Goal: Task Accomplishment & Management: Manage account settings

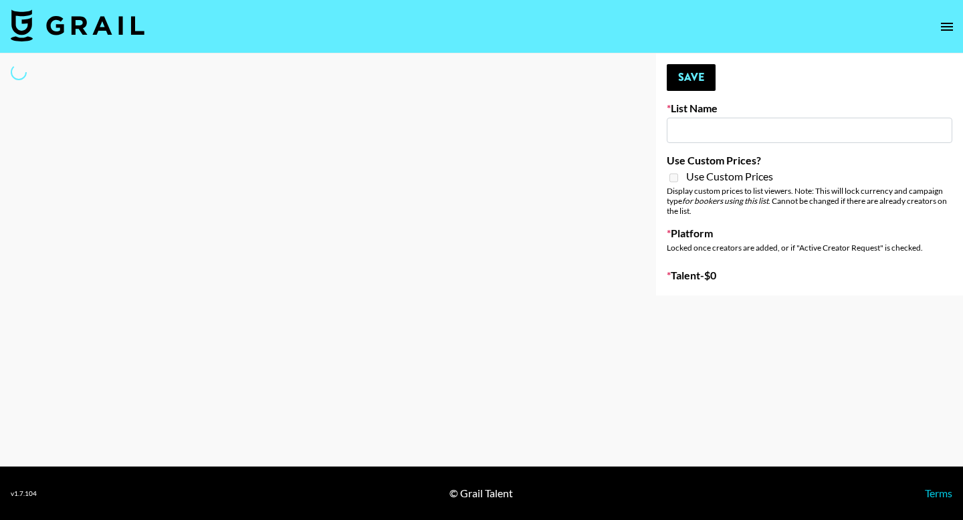
type input "Laundry Day - Supermodel"
select select "Song"
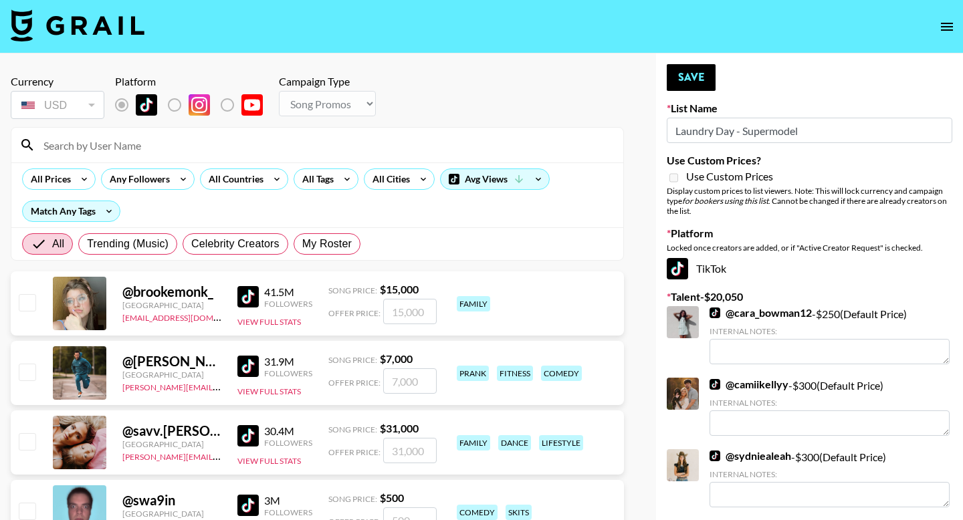
click at [203, 136] on input at bounding box center [325, 144] width 580 height 21
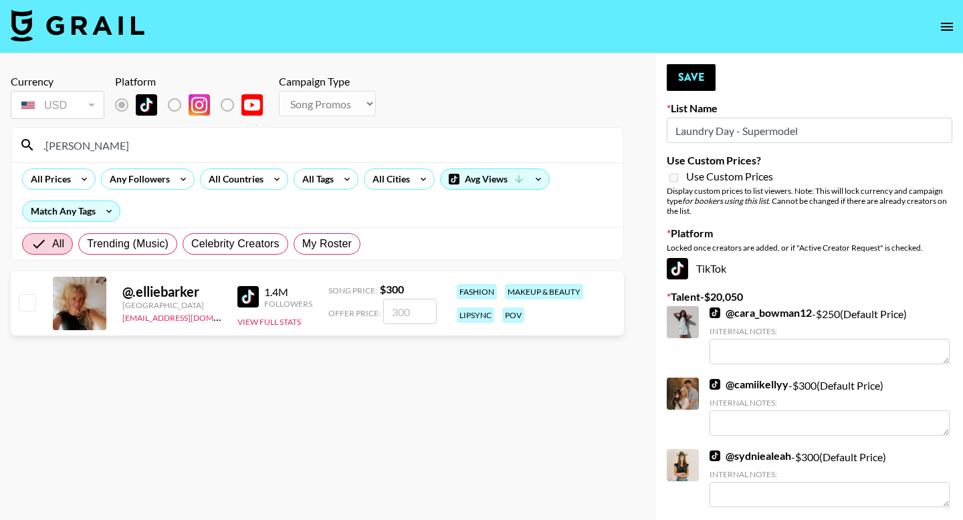
type input ".ellie"
click at [19, 297] on input "checkbox" at bounding box center [27, 302] width 16 height 16
checkbox input "true"
type input "300"
click at [689, 80] on button "Save" at bounding box center [691, 77] width 49 height 27
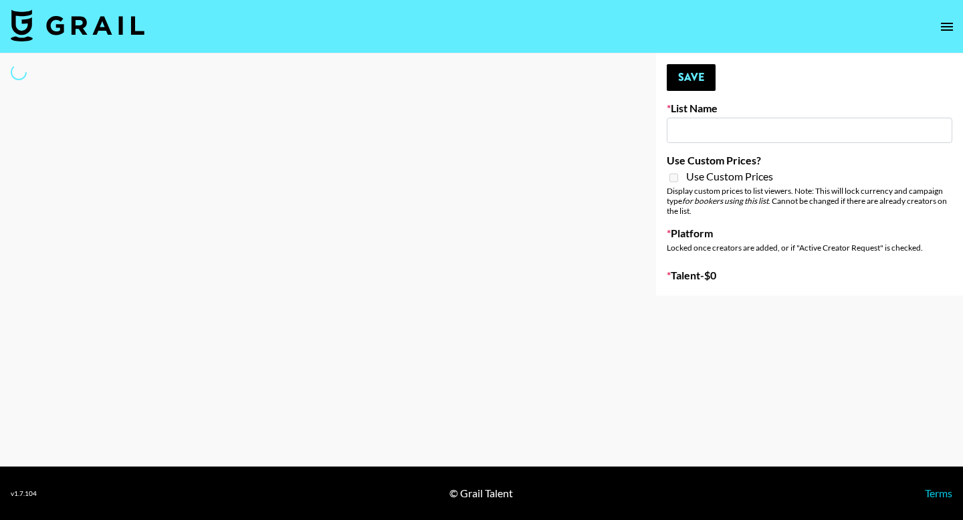
type input "SOS - [PERSON_NAME]"
select select "Song"
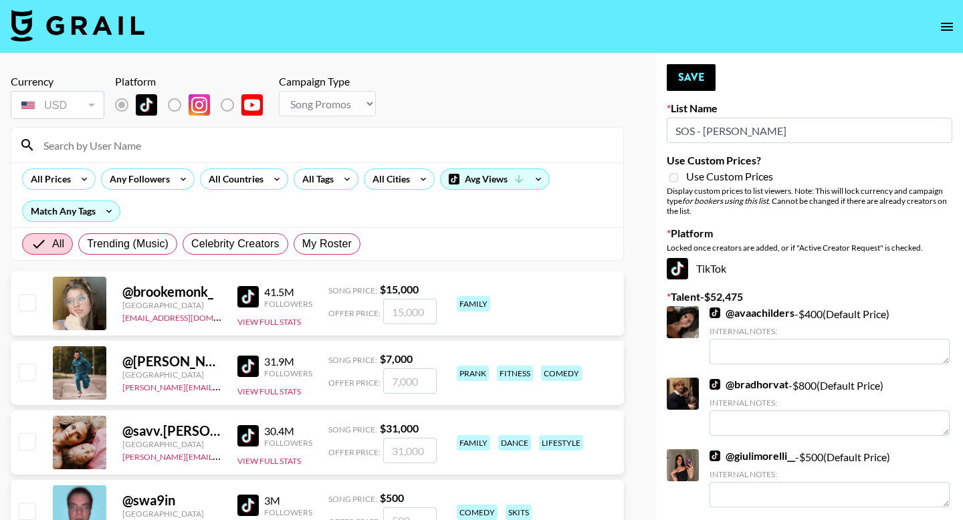
click at [243, 144] on input at bounding box center [325, 144] width 580 height 21
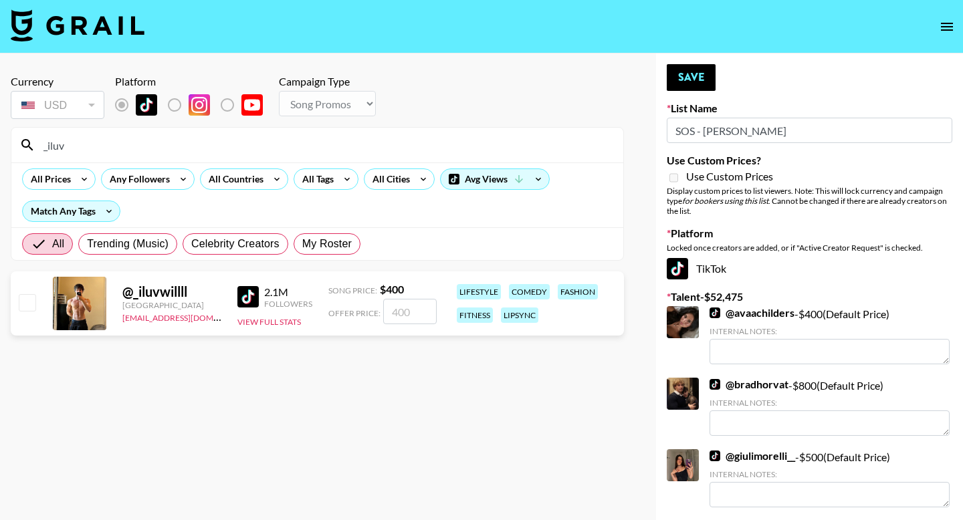
type input "_iluv"
click at [37, 303] on div "@ _iluvwillll United States max@grail-talent.com 2.1M Followers View Full Stats…" at bounding box center [317, 303] width 613 height 64
click at [35, 303] on input "checkbox" at bounding box center [27, 302] width 16 height 16
checkbox input "true"
type input "400"
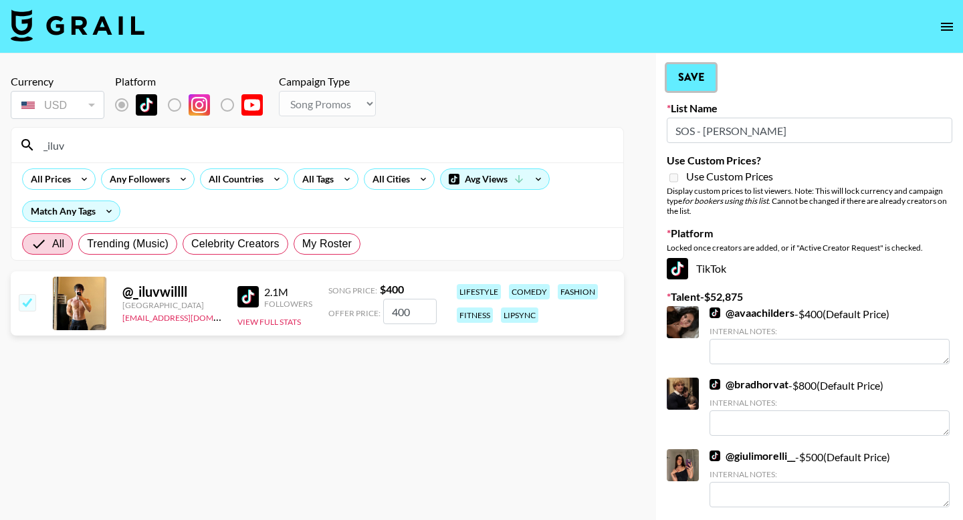
drag, startPoint x: 677, startPoint y: 72, endPoint x: 274, endPoint y: 149, distance: 410.4
click at [677, 73] on button "Save" at bounding box center [691, 77] width 49 height 27
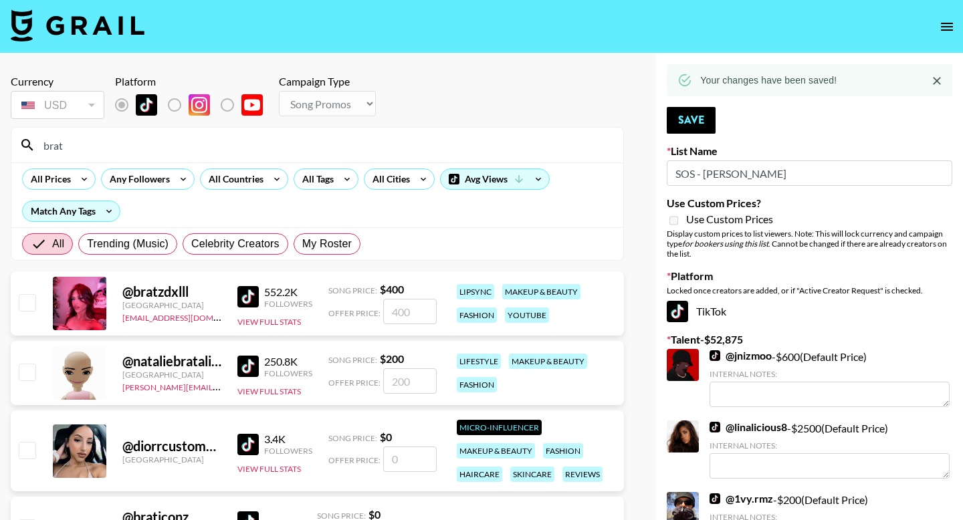
type input "brat"
click at [24, 306] on input "checkbox" at bounding box center [27, 302] width 16 height 16
checkbox input "true"
type input "400"
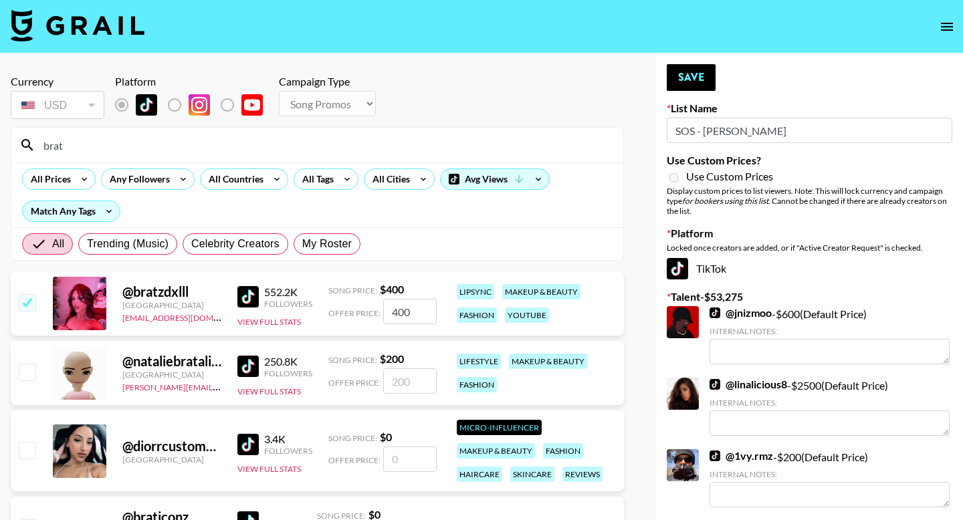
click at [688, 81] on button "Save" at bounding box center [691, 77] width 49 height 27
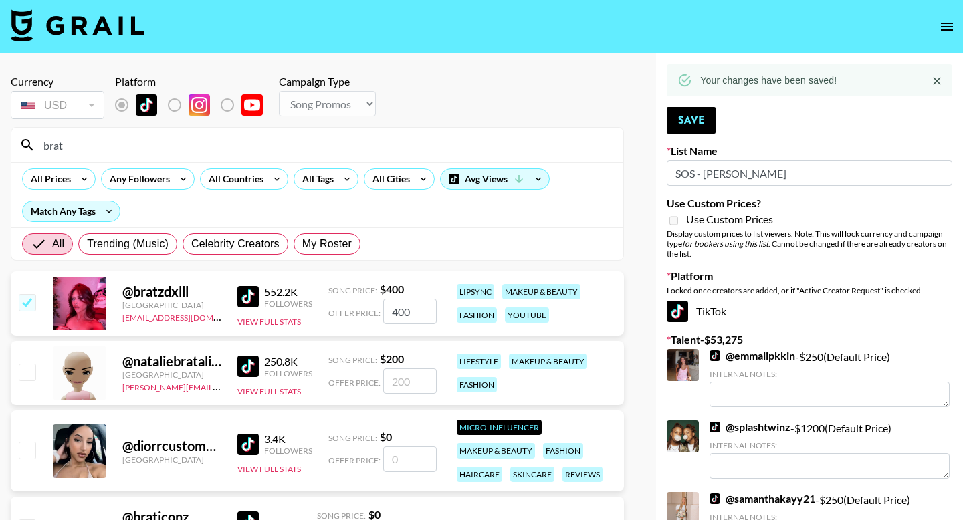
drag, startPoint x: 113, startPoint y: 153, endPoint x: 0, endPoint y: 124, distance: 116.7
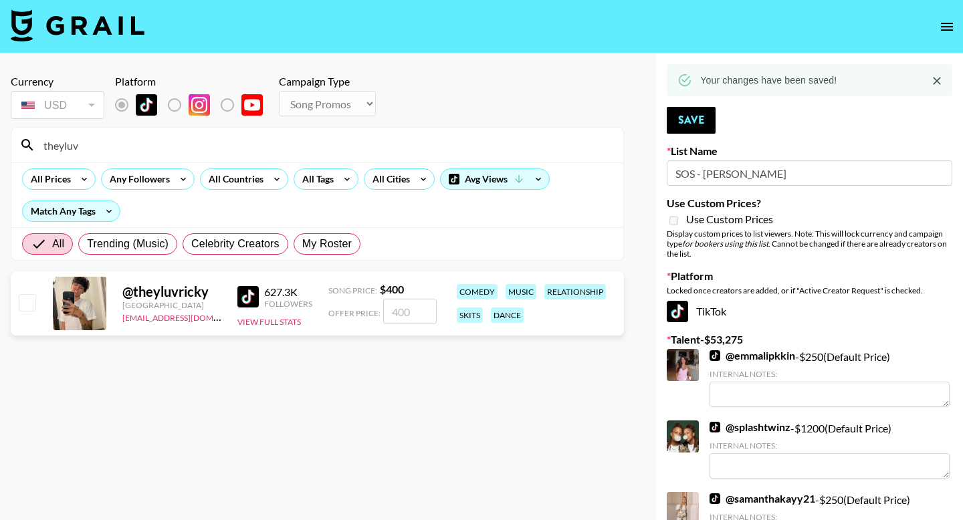
type input "theyluv"
click at [29, 308] on input "checkbox" at bounding box center [27, 302] width 16 height 16
checkbox input "true"
type input "400"
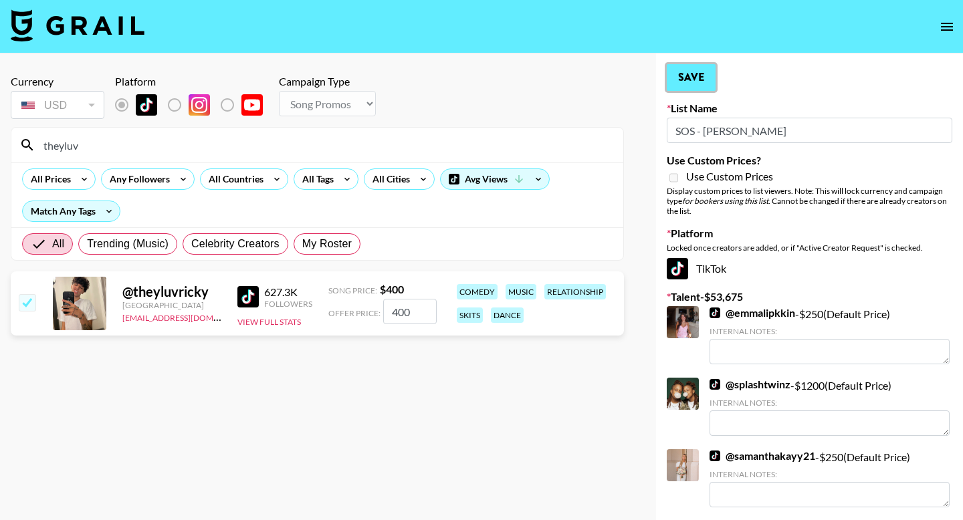
click at [692, 84] on button "Save" at bounding box center [691, 77] width 49 height 27
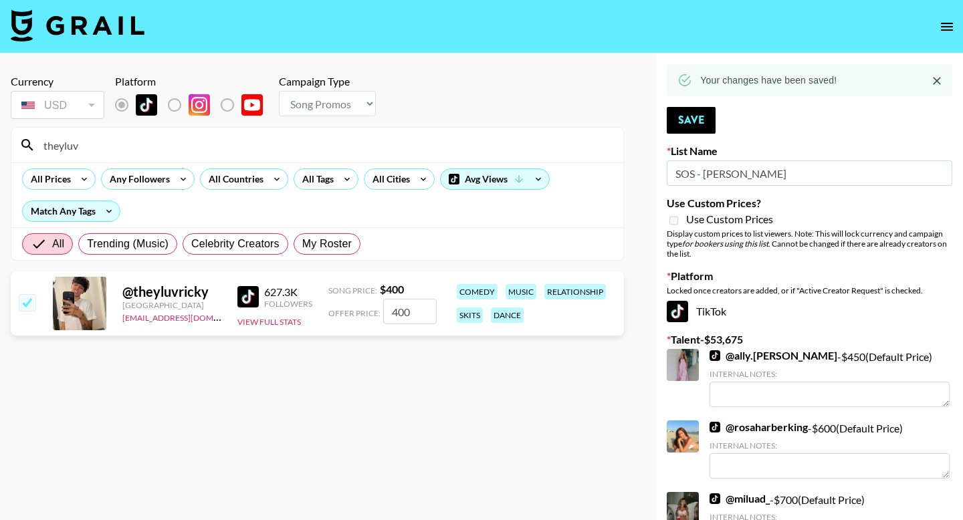
drag, startPoint x: 183, startPoint y: 141, endPoint x: 0, endPoint y: 141, distance: 182.5
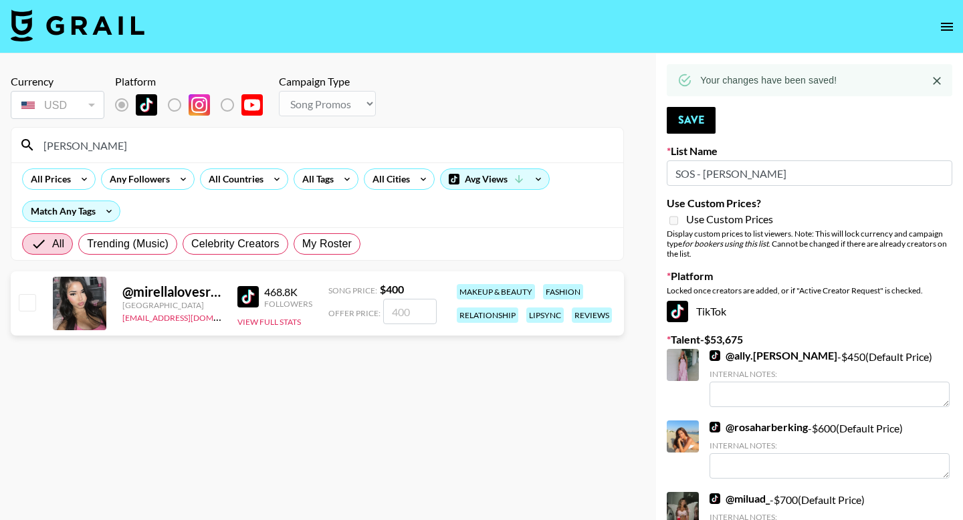
type input "mirella"
click at [28, 292] on div at bounding box center [26, 303] width 21 height 23
click at [34, 308] on input "checkbox" at bounding box center [27, 302] width 16 height 16
checkbox input "true"
type input "400"
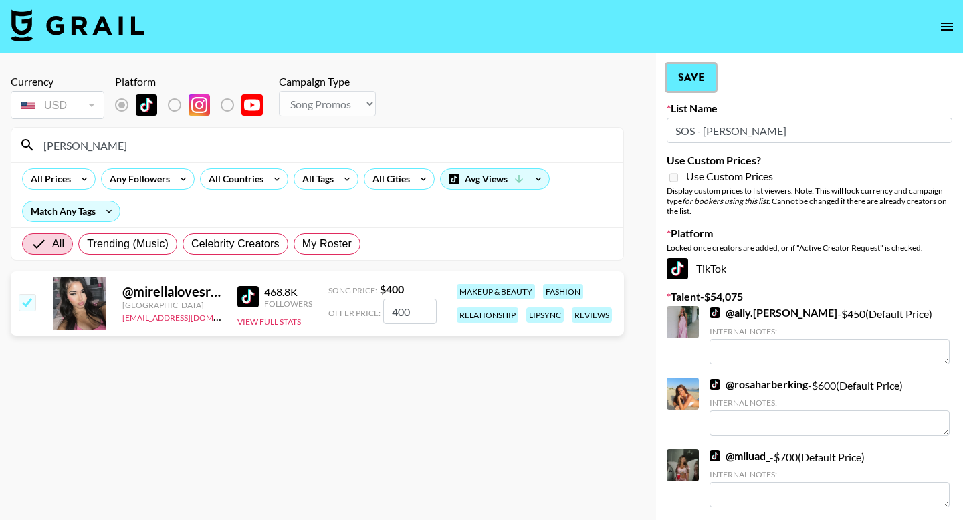
click at [691, 84] on button "Save" at bounding box center [691, 77] width 49 height 27
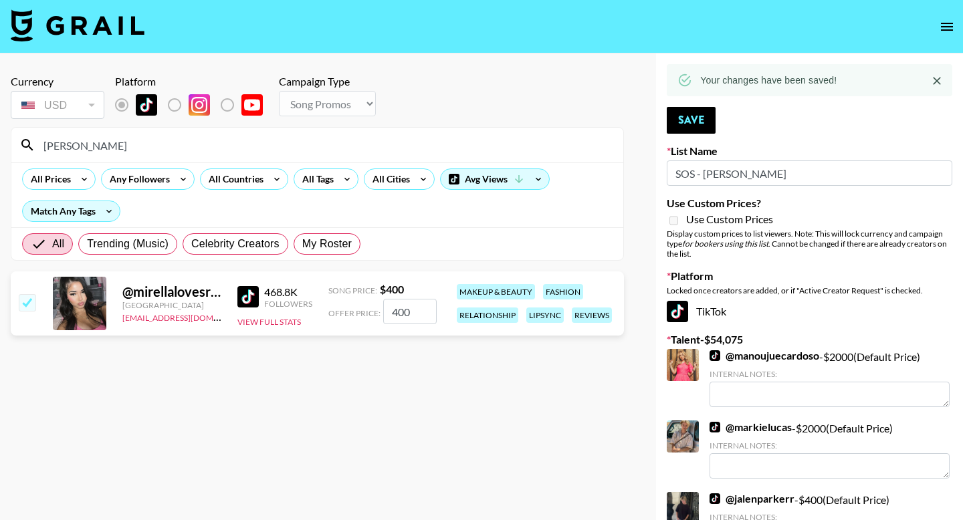
drag, startPoint x: 101, startPoint y: 151, endPoint x: 0, endPoint y: 108, distance: 109.9
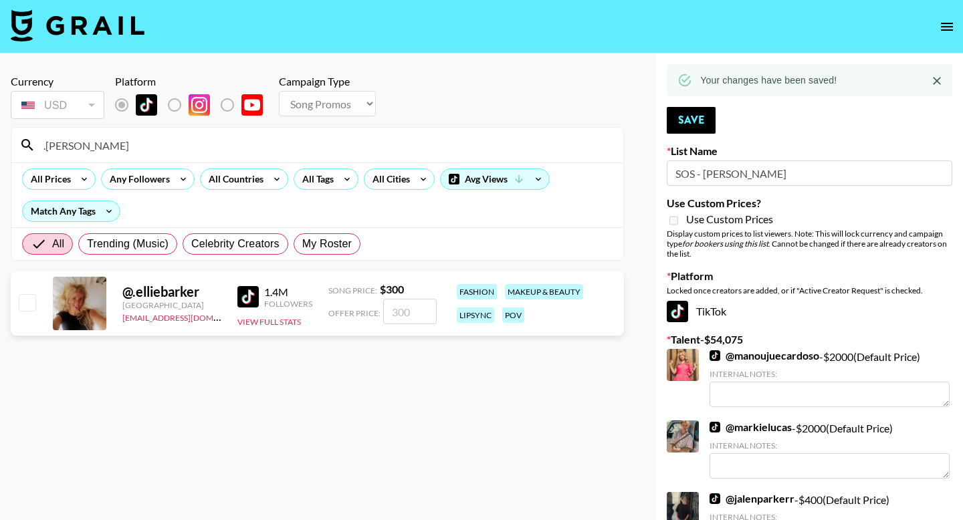
type input ".ellie"
click at [31, 302] on input "checkbox" at bounding box center [27, 302] width 16 height 16
checkbox input "true"
type input "300"
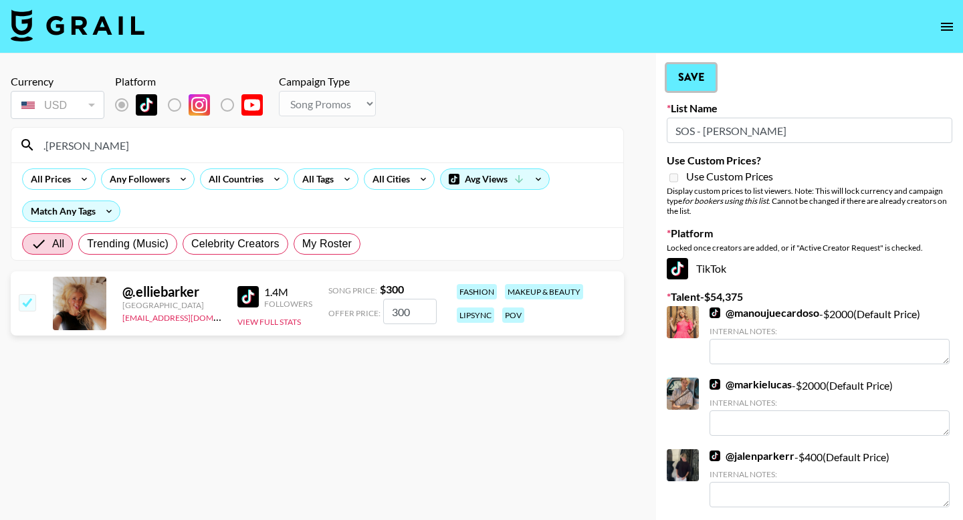
drag, startPoint x: 699, startPoint y: 75, endPoint x: 483, endPoint y: 118, distance: 219.6
click at [698, 75] on button "Save" at bounding box center [691, 77] width 49 height 27
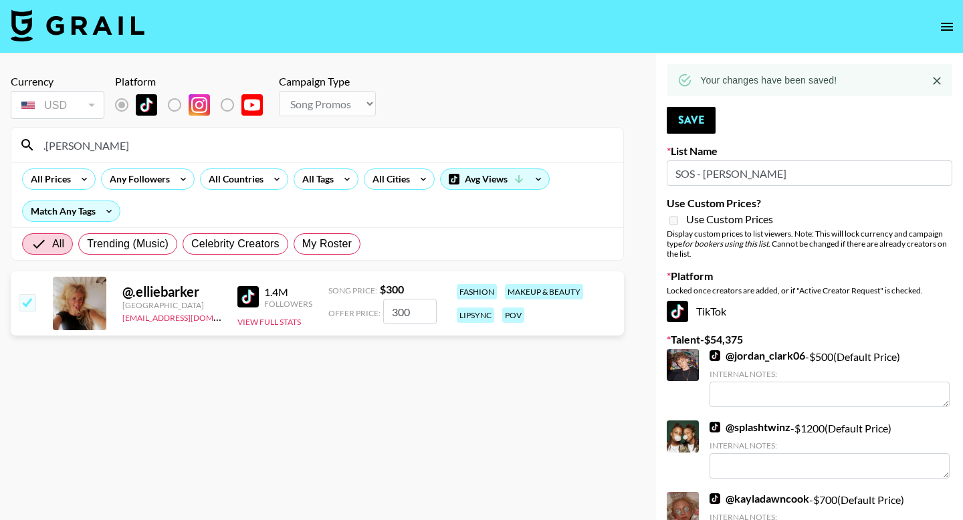
drag, startPoint x: 96, startPoint y: 150, endPoint x: 0, endPoint y: 136, distance: 97.4
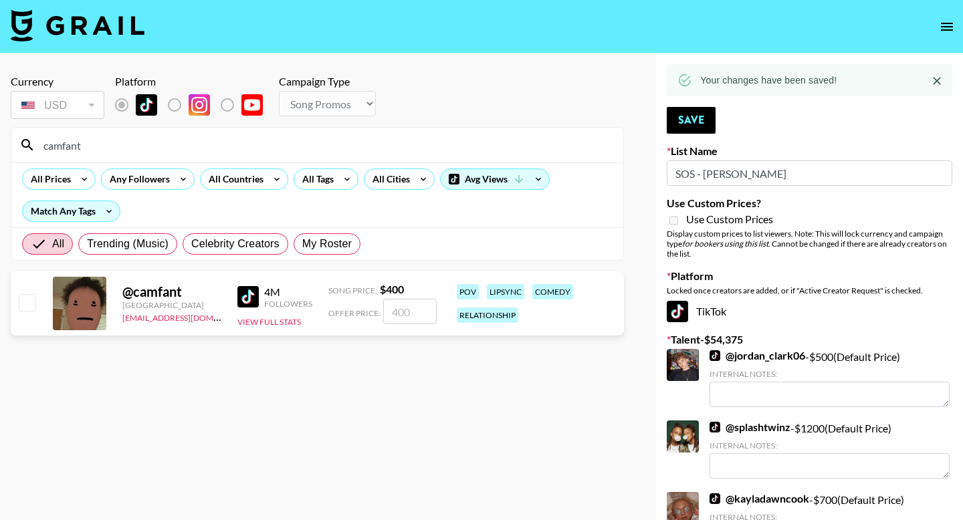
type input "camfant"
click at [25, 310] on input "checkbox" at bounding box center [27, 302] width 16 height 16
checkbox input "true"
type input "400"
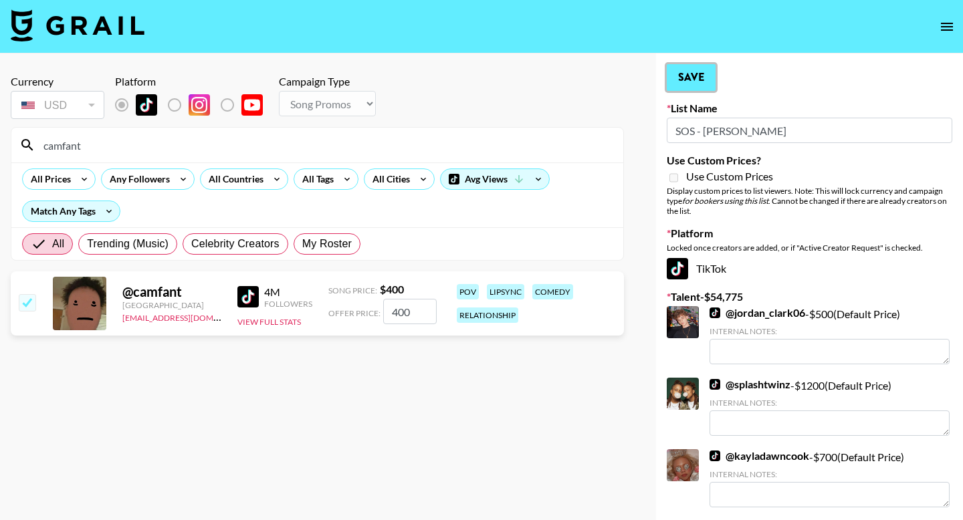
click at [683, 85] on button "Save" at bounding box center [691, 77] width 49 height 27
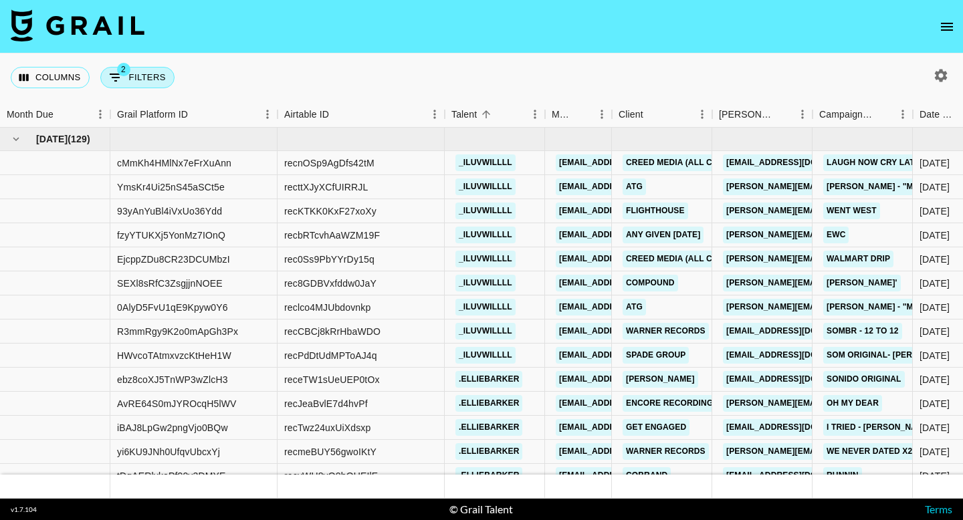
click at [158, 80] on button "2 Filters" at bounding box center [137, 77] width 74 height 21
select select "status"
select select "not"
select select "declined"
select select "status"
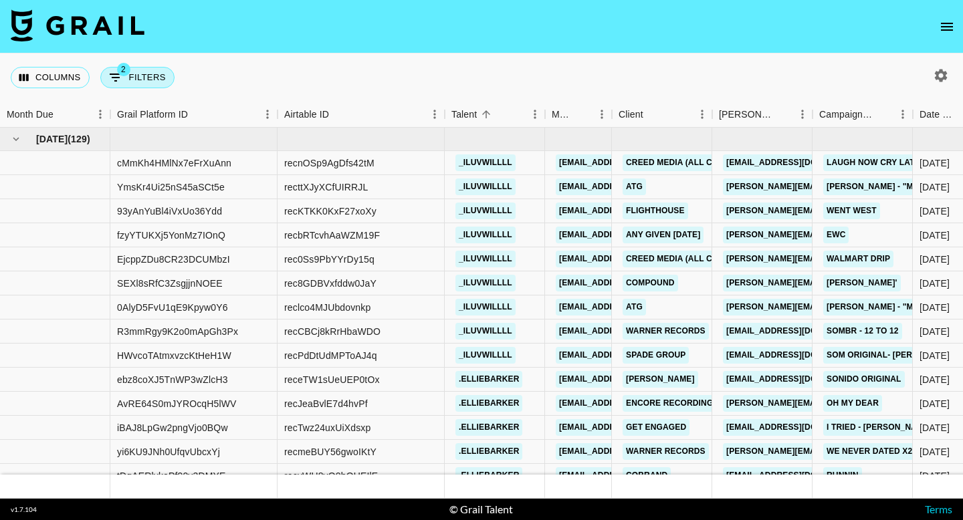
select select "not"
select select "cancelled"
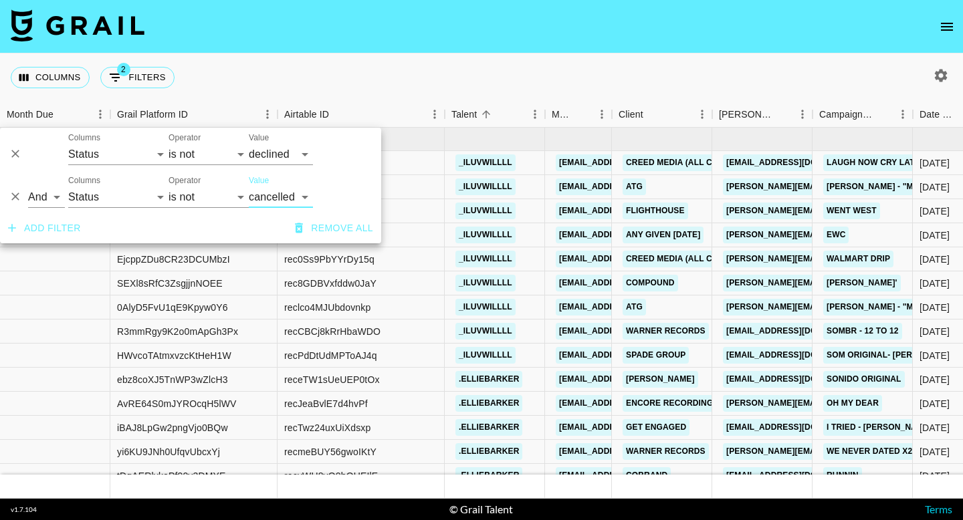
click at [627, 55] on div "Columns 2 Filters + Booking" at bounding box center [481, 77] width 963 height 48
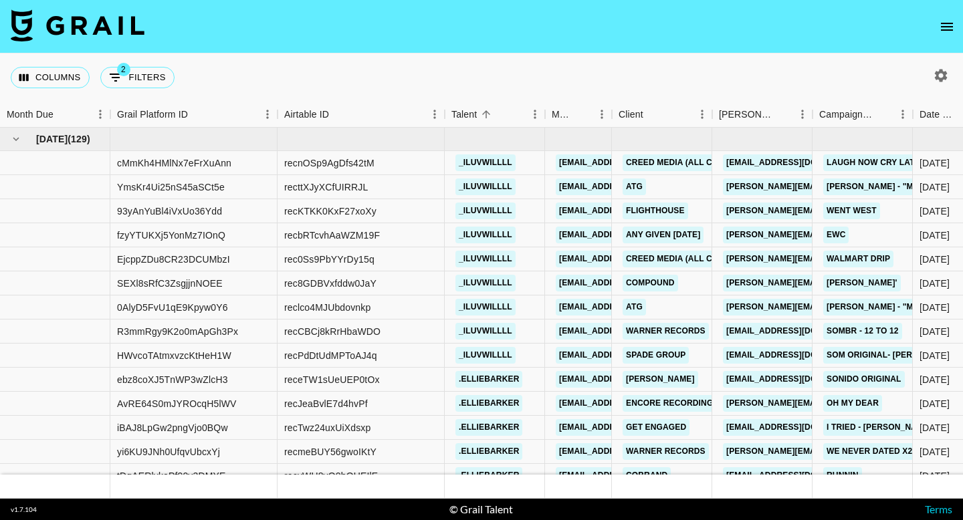
click at [952, 74] on div at bounding box center [937, 75] width 49 height 23
click at [942, 74] on icon "button" at bounding box center [941, 76] width 16 height 16
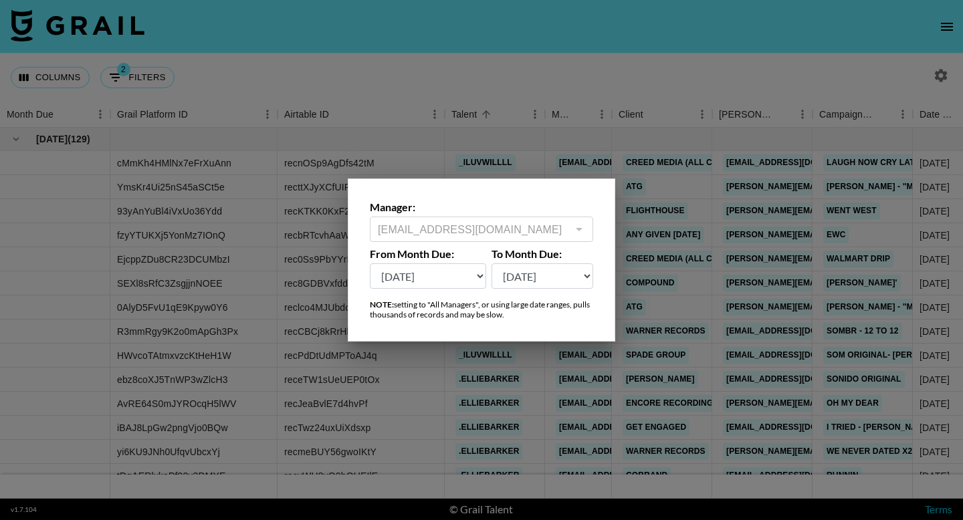
click at [453, 273] on select "[DATE] Sep '[DATE] [DATE] '[DATE] May '[DATE] Mar '[DATE] Jan '[DATE] Nov '[DAT…" at bounding box center [428, 275] width 116 height 25
select select "[DATE]"
click at [370, 263] on select "[DATE] Sep '[DATE] [DATE] '[DATE] May '[DATE] Mar '[DATE] Jan '[DATE] Nov '[DAT…" at bounding box center [428, 275] width 116 height 25
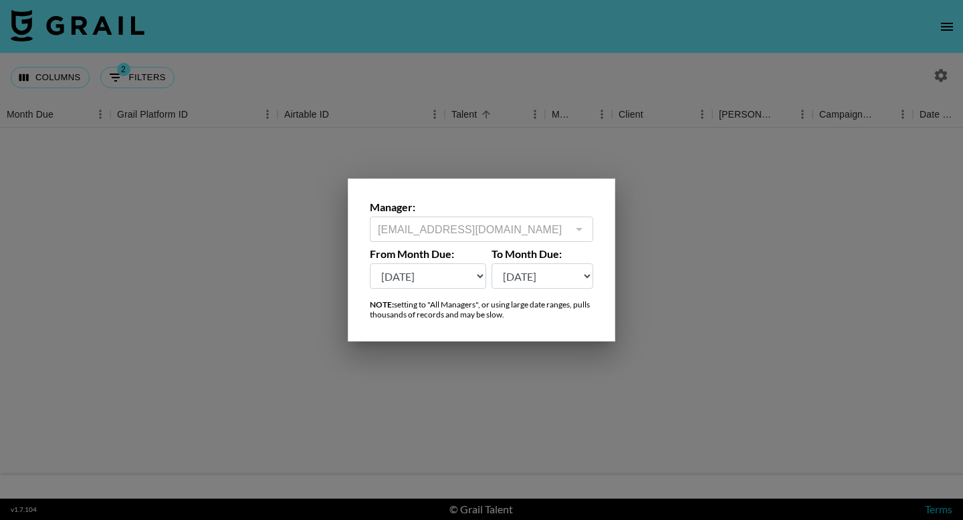
click at [559, 48] on div at bounding box center [481, 260] width 963 height 520
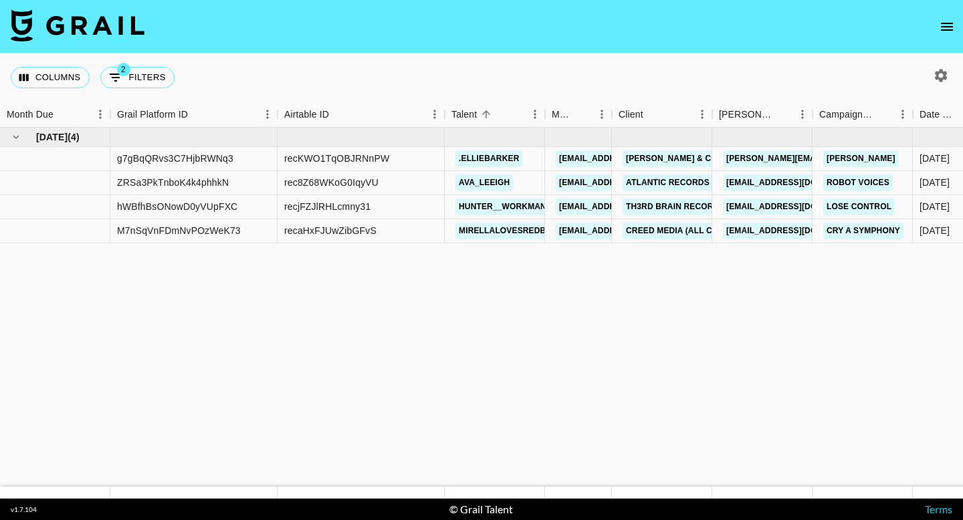
click at [614, 57] on div "Columns 2 Filters + Booking" at bounding box center [481, 77] width 963 height 48
click at [936, 72] on icon "button" at bounding box center [941, 75] width 13 height 13
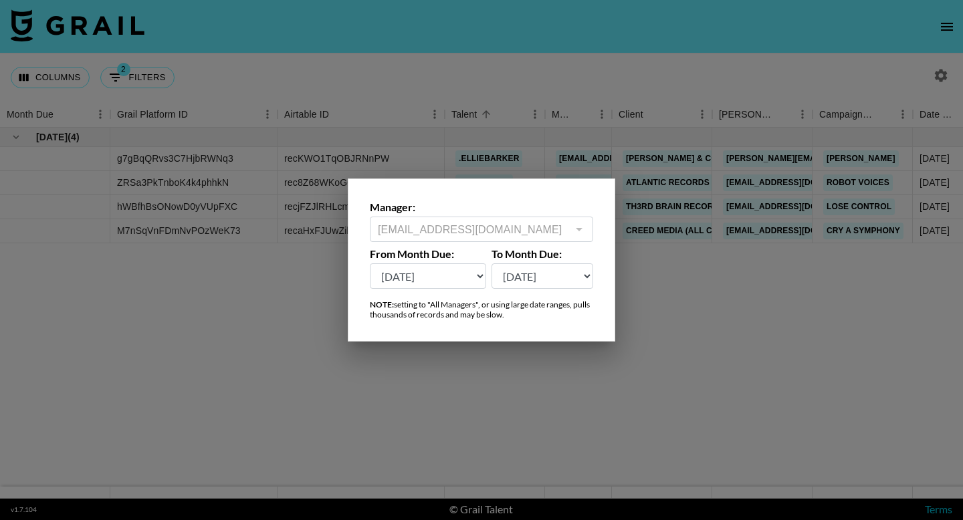
click at [451, 265] on select "[DATE] Sep '[DATE] [DATE] '[DATE] May '[DATE] Mar '[DATE] Jan '[DATE] Nov '[DAT…" at bounding box center [428, 275] width 116 height 25
select select "[DATE]"
click at [370, 263] on select "[DATE] Sep '[DATE] [DATE] '[DATE] May '[DATE] Mar '[DATE] Jan '[DATE] Nov '[DAT…" at bounding box center [428, 275] width 116 height 25
click at [464, 84] on div at bounding box center [481, 260] width 963 height 520
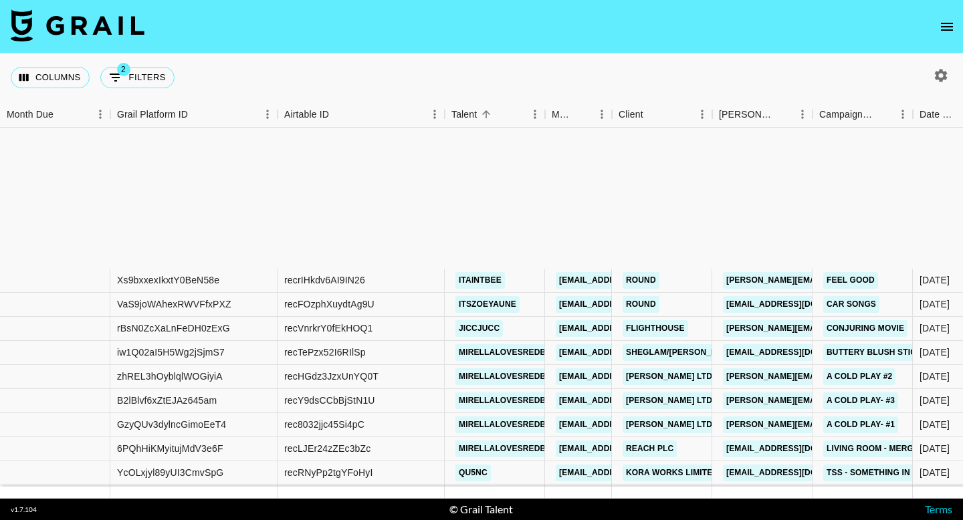
scroll to position [1533, 0]
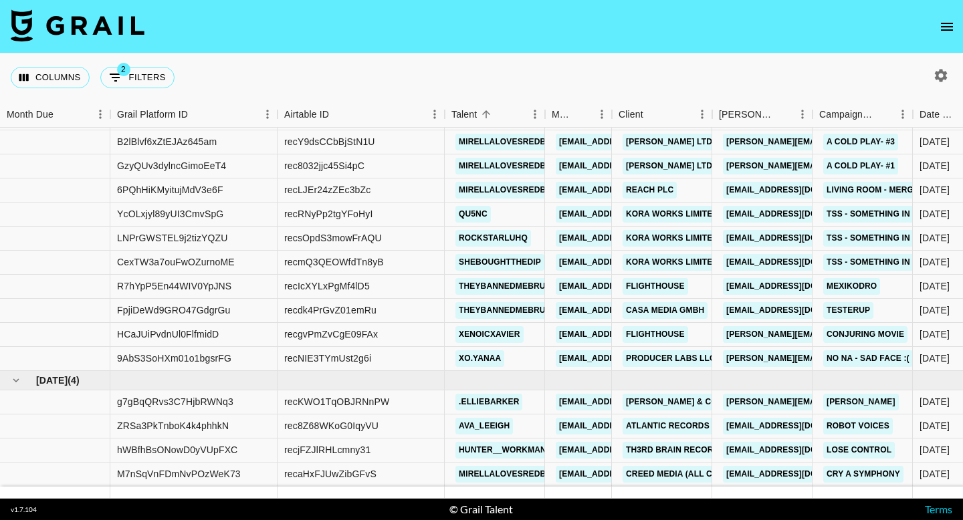
click at [936, 74] on icon "button" at bounding box center [941, 75] width 13 height 13
select select "[DATE]"
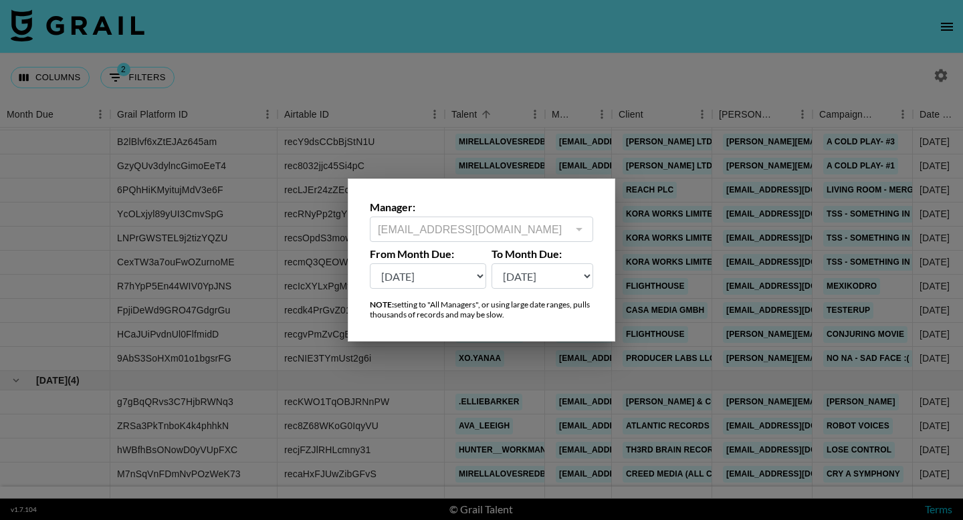
click at [558, 279] on select "[DATE] Sep '[DATE] [DATE] '[DATE] May '[DATE] Mar '[DATE] Jan '[DATE] Nov '[DAT…" at bounding box center [542, 275] width 102 height 25
select select "[DATE]"
click at [491, 263] on select "[DATE] Sep '[DATE] [DATE] '[DATE] May '[DATE] Mar '[DATE] Jan '[DATE] Nov '[DAT…" at bounding box center [542, 275] width 102 height 25
click at [481, 136] on div at bounding box center [481, 260] width 963 height 520
